Goal: Information Seeking & Learning: Learn about a topic

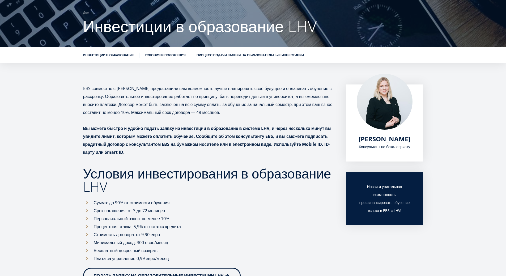
scroll to position [39, 0]
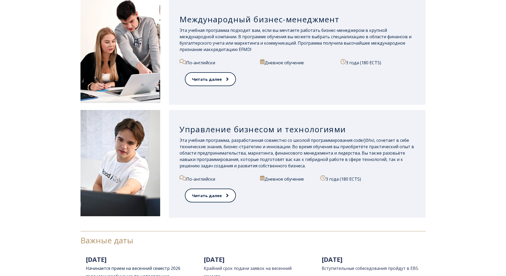
scroll to position [531, 0]
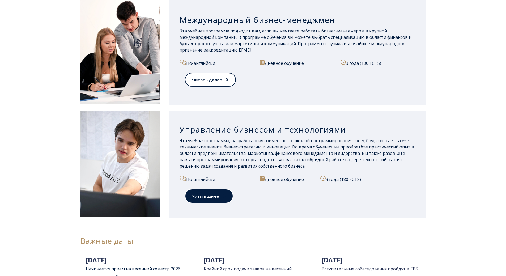
click at [206, 194] on font "Читать далее" at bounding box center [205, 195] width 27 height 5
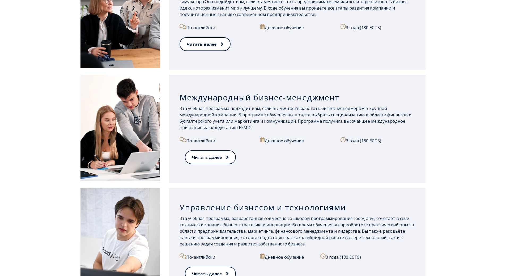
scroll to position [425, 0]
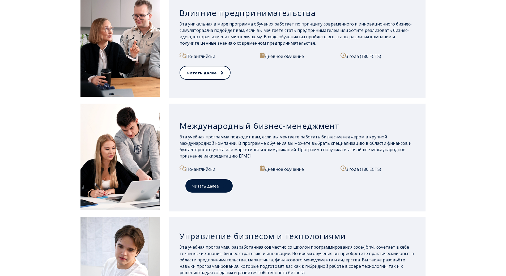
click at [205, 186] on font "Читать далее" at bounding box center [205, 185] width 27 height 5
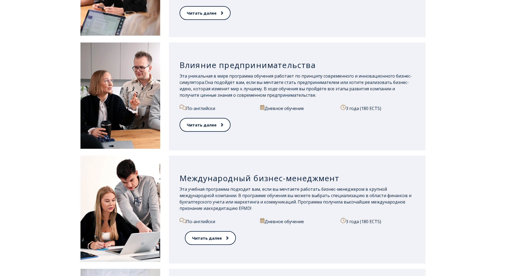
scroll to position [372, 0]
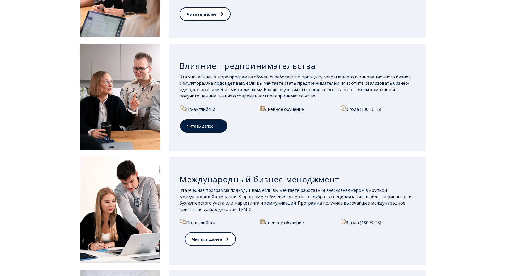
click at [202, 126] on font "Читать далее" at bounding box center [200, 125] width 27 height 5
